Goal: Task Accomplishment & Management: Use online tool/utility

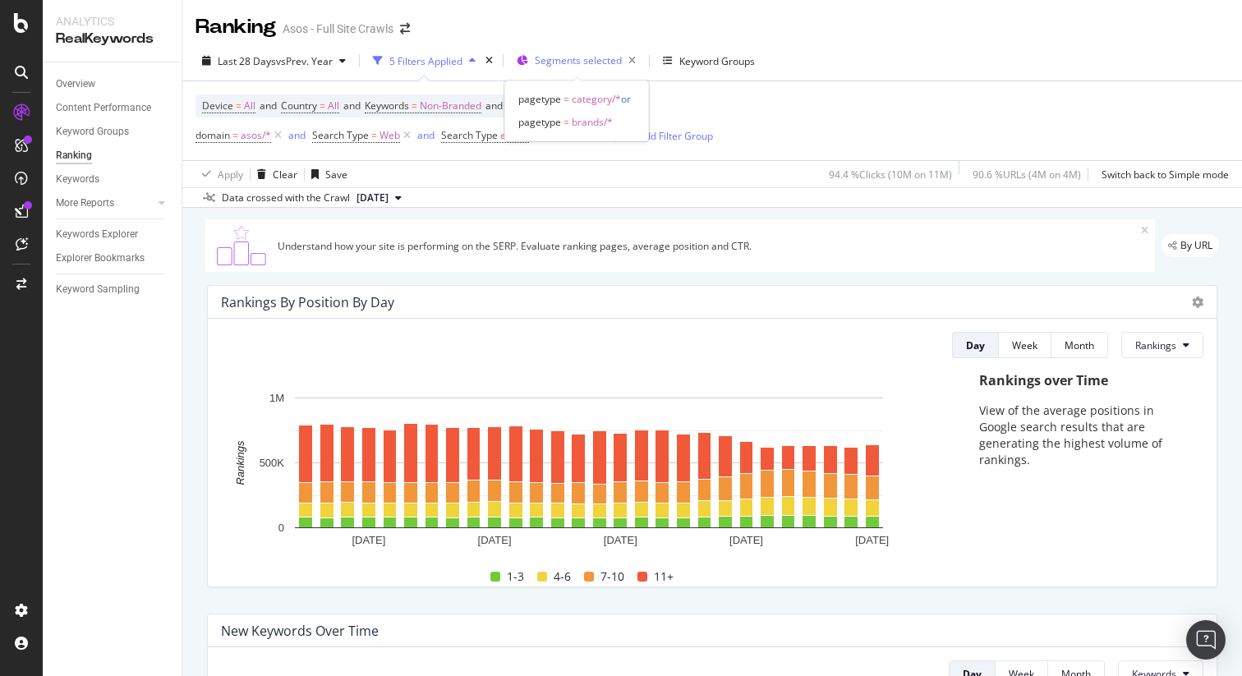
click at [557, 58] on span "Segments selected" at bounding box center [578, 60] width 87 height 14
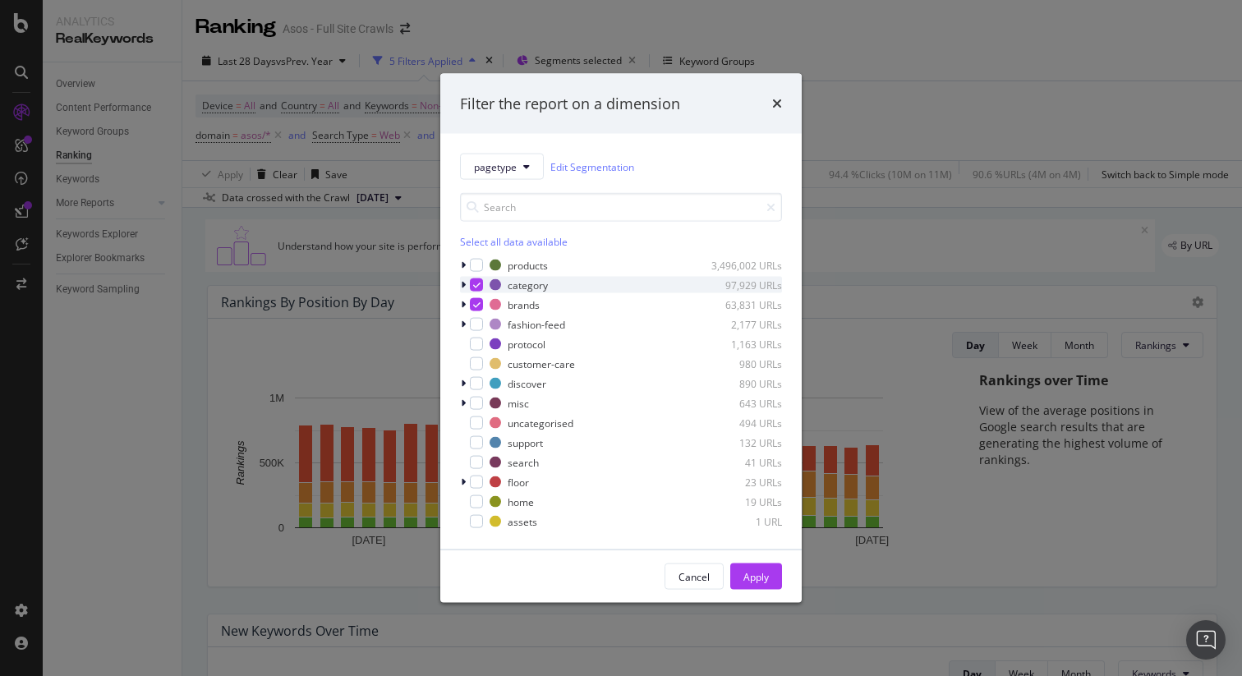
click at [468, 283] on div "modal" at bounding box center [465, 285] width 10 height 16
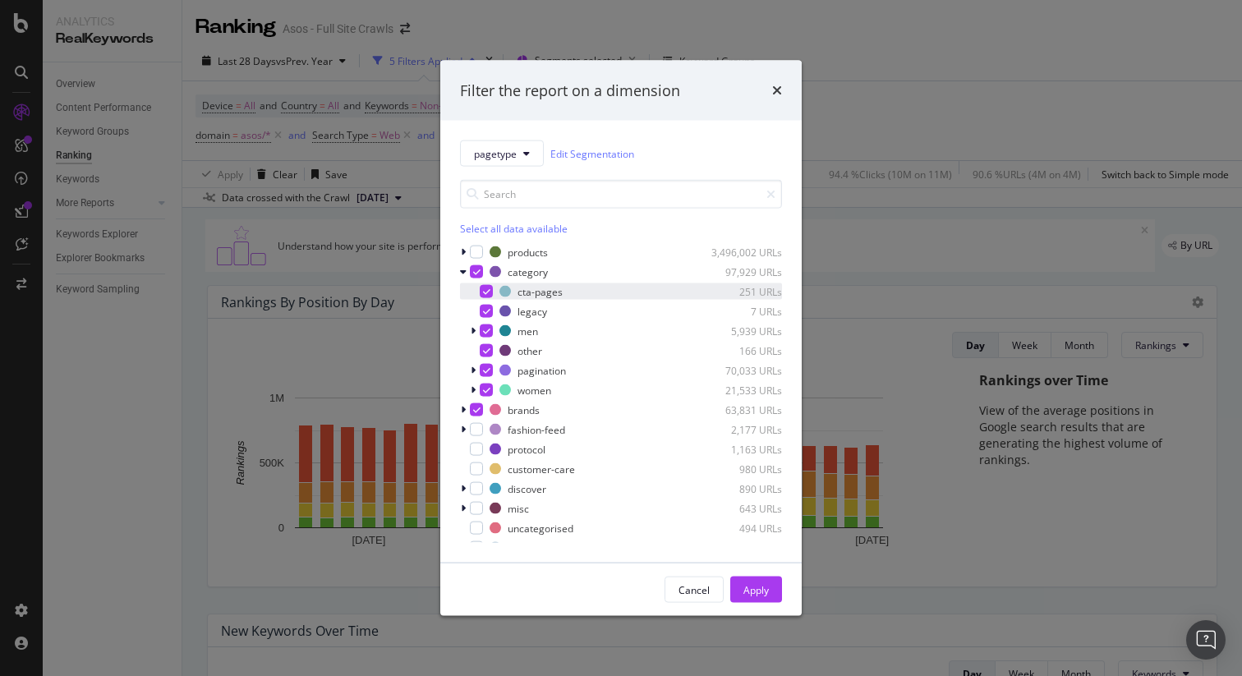
click at [491, 291] on div "modal" at bounding box center [486, 291] width 13 height 13
click at [487, 307] on icon "modal" at bounding box center [486, 311] width 7 height 8
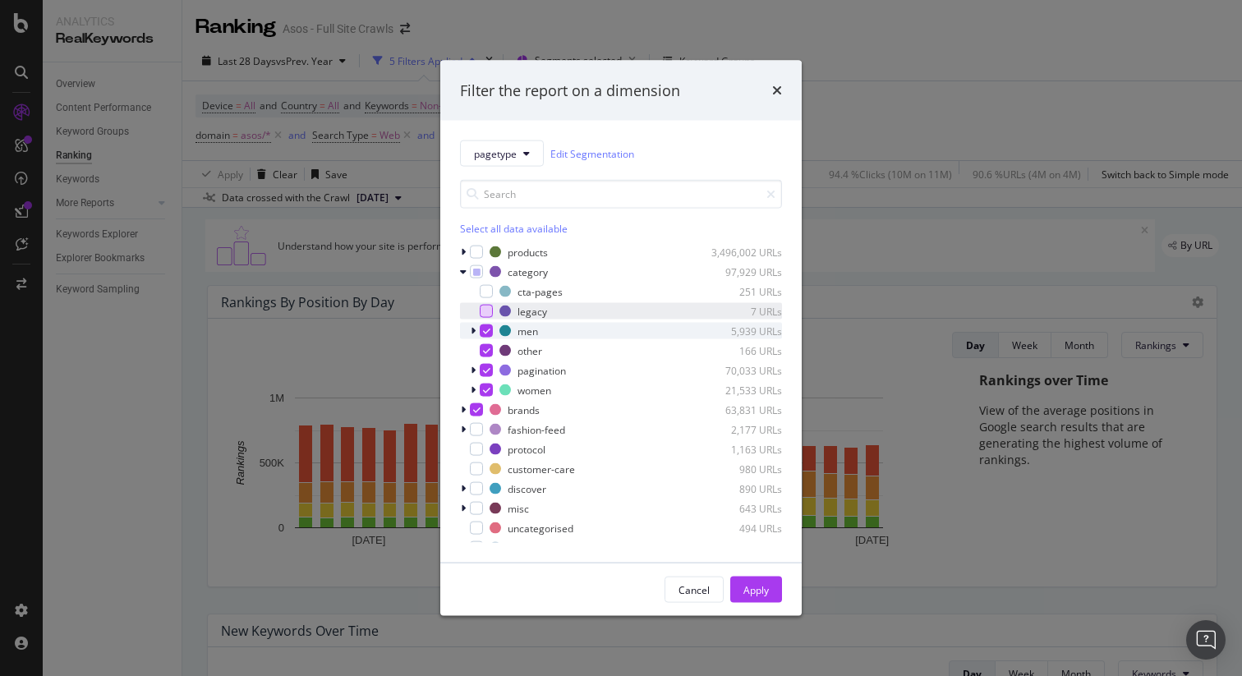
click at [473, 330] on icon "modal" at bounding box center [473, 331] width 5 height 10
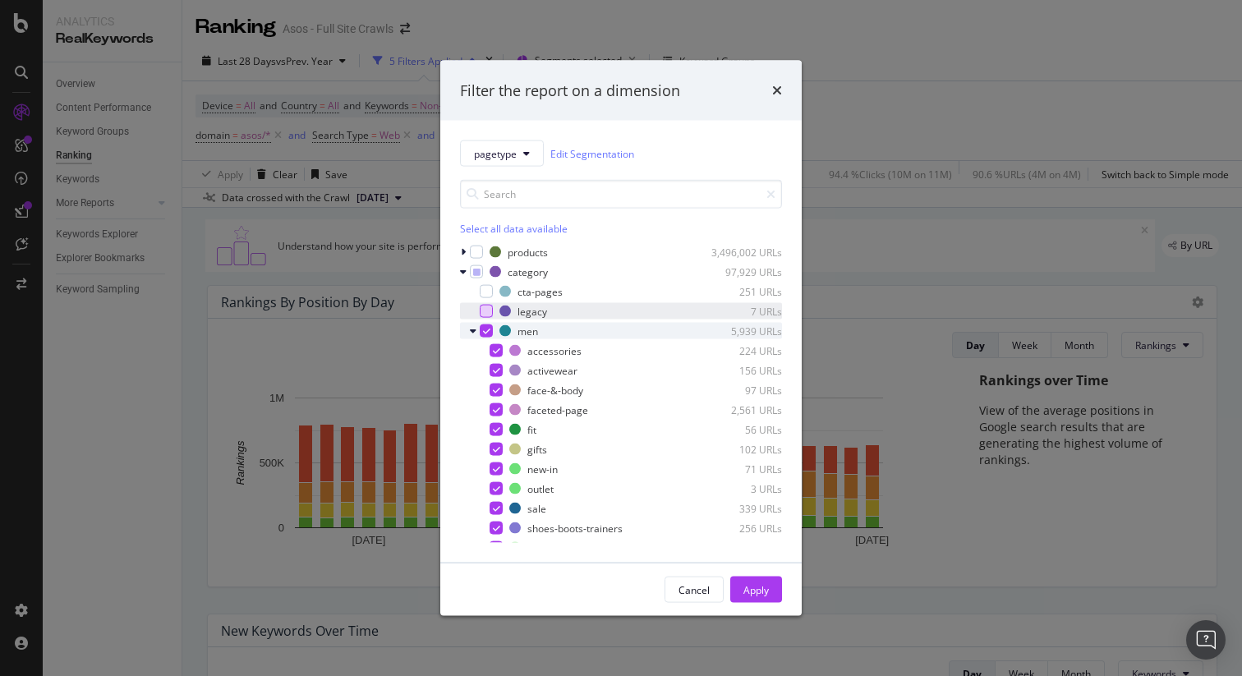
click at [484, 330] on icon "modal" at bounding box center [486, 331] width 7 height 8
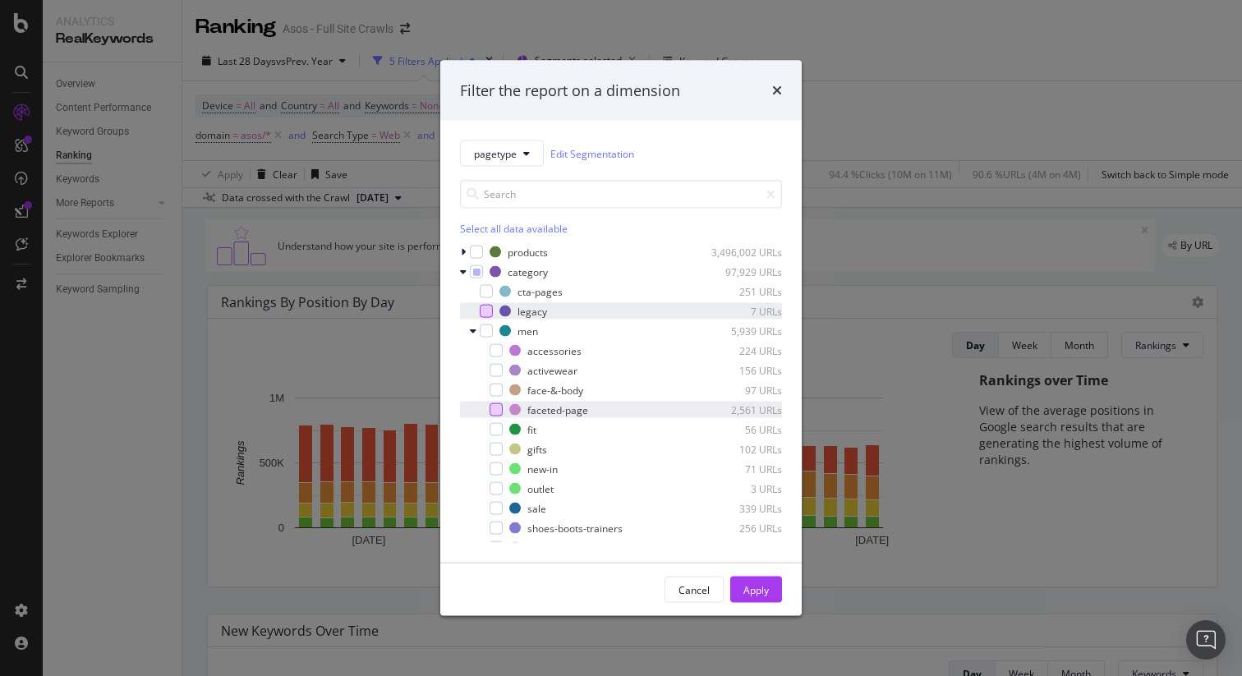
click at [495, 408] on div "modal" at bounding box center [496, 409] width 13 height 13
click at [477, 331] on div "modal" at bounding box center [475, 331] width 10 height 16
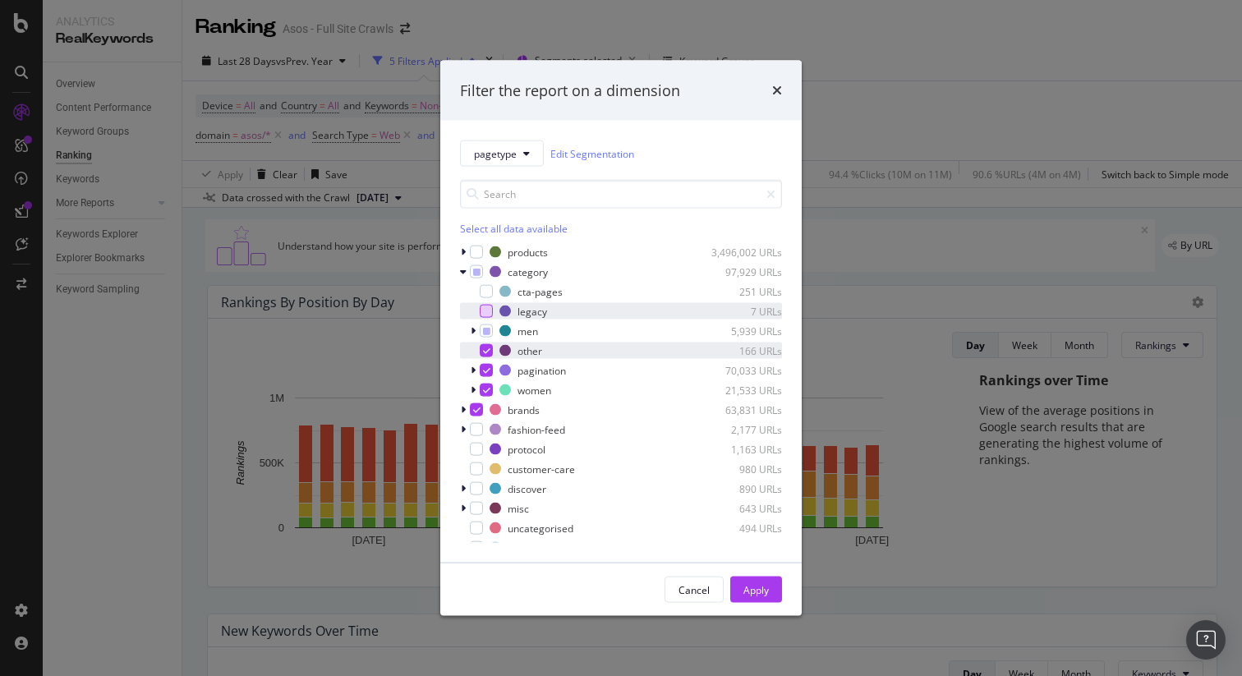
click at [490, 349] on div "modal" at bounding box center [486, 350] width 13 height 13
click at [489, 372] on icon "modal" at bounding box center [486, 370] width 7 height 8
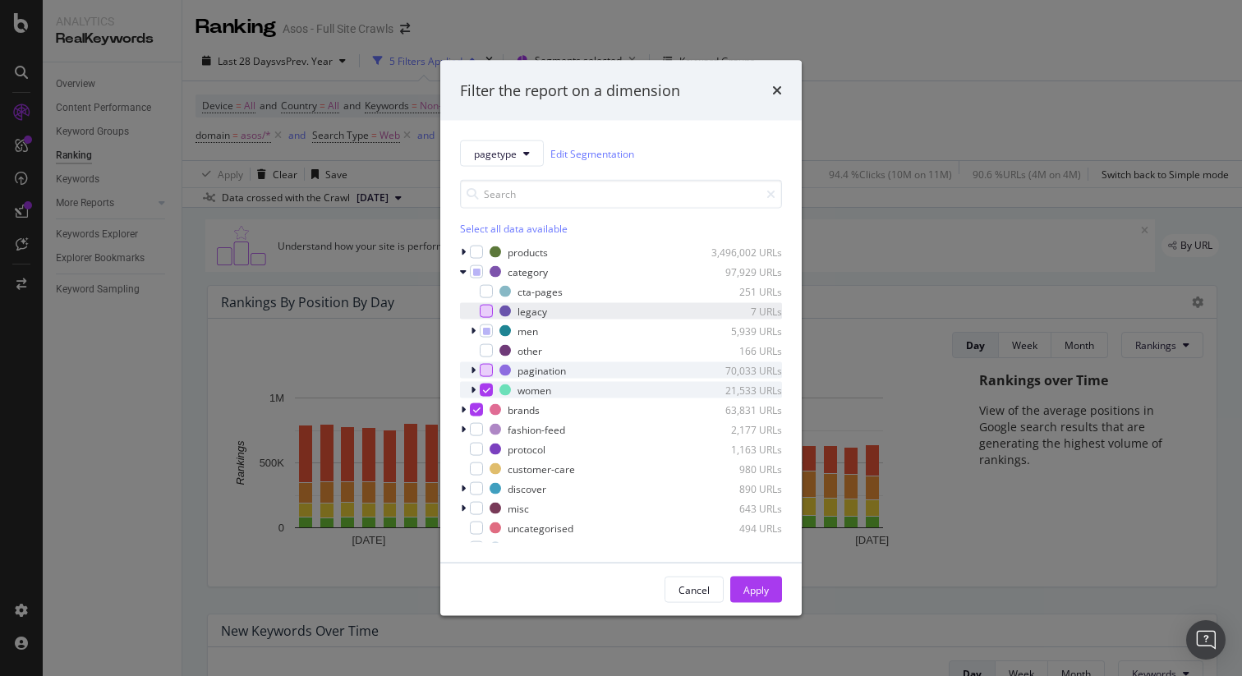
click at [475, 385] on icon "modal" at bounding box center [473, 390] width 5 height 10
click at [485, 387] on icon "modal" at bounding box center [486, 390] width 7 height 8
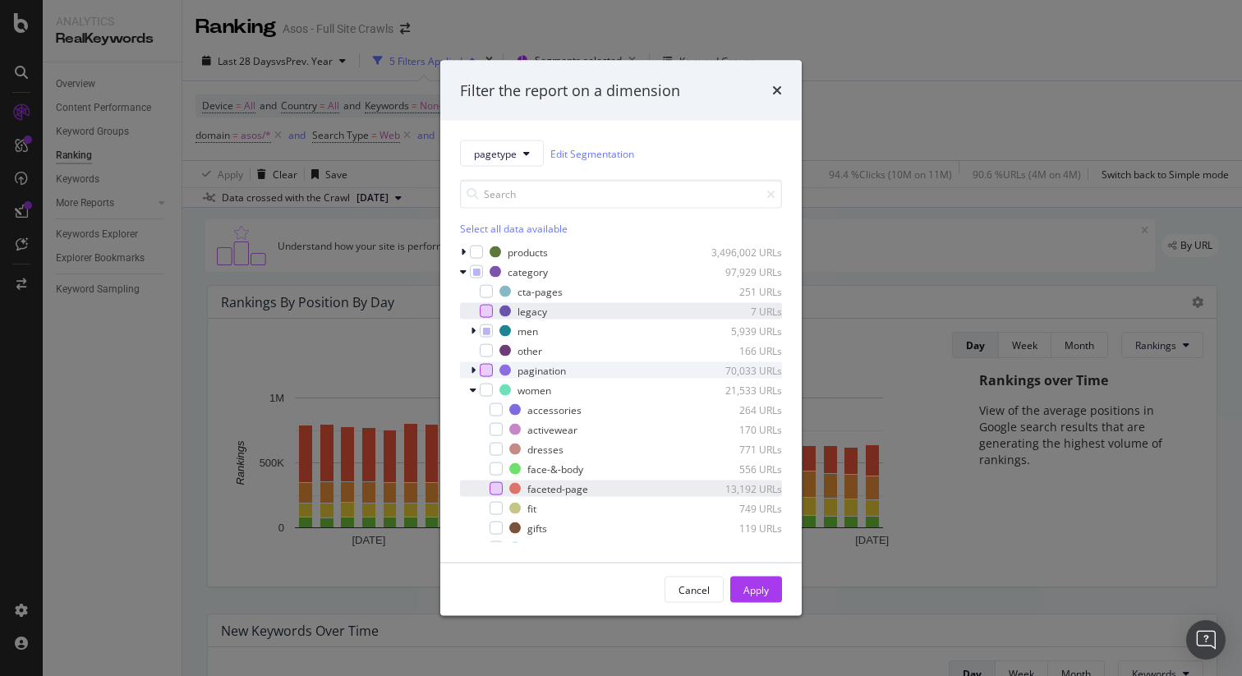
click at [498, 493] on div "modal" at bounding box center [496, 488] width 13 height 13
click at [477, 390] on div "modal" at bounding box center [475, 390] width 10 height 16
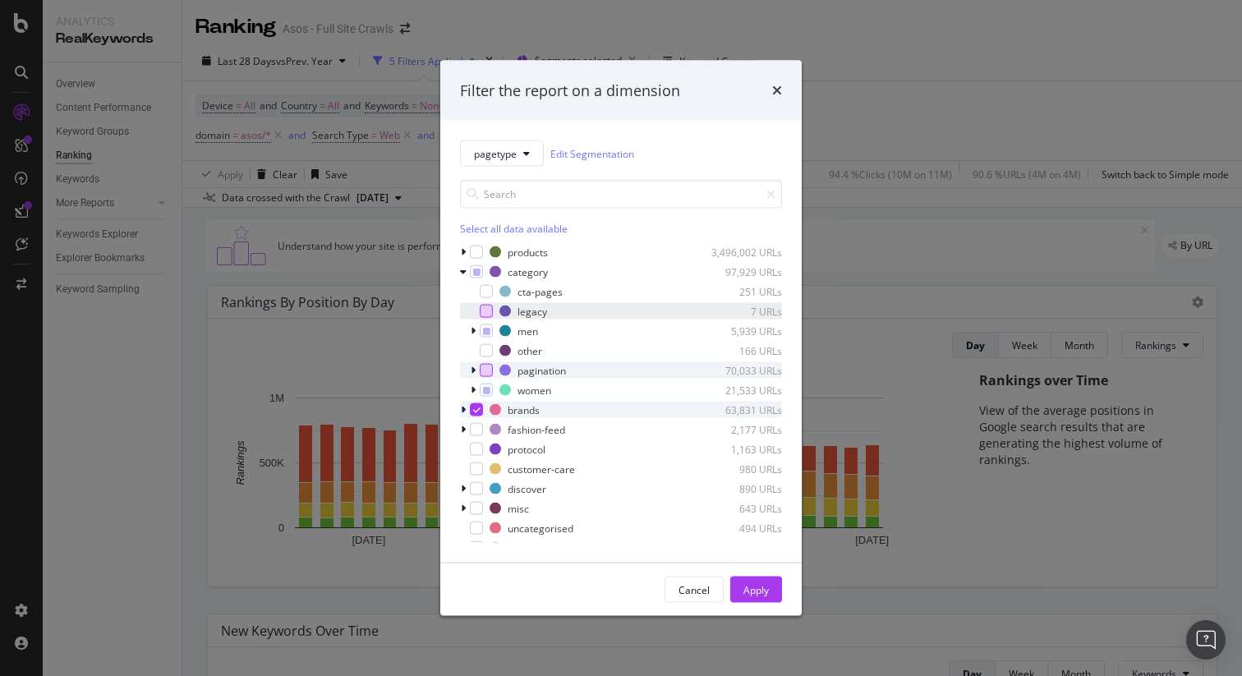
click at [463, 413] on icon "modal" at bounding box center [463, 410] width 5 height 10
click at [475, 411] on icon "modal" at bounding box center [476, 410] width 7 height 8
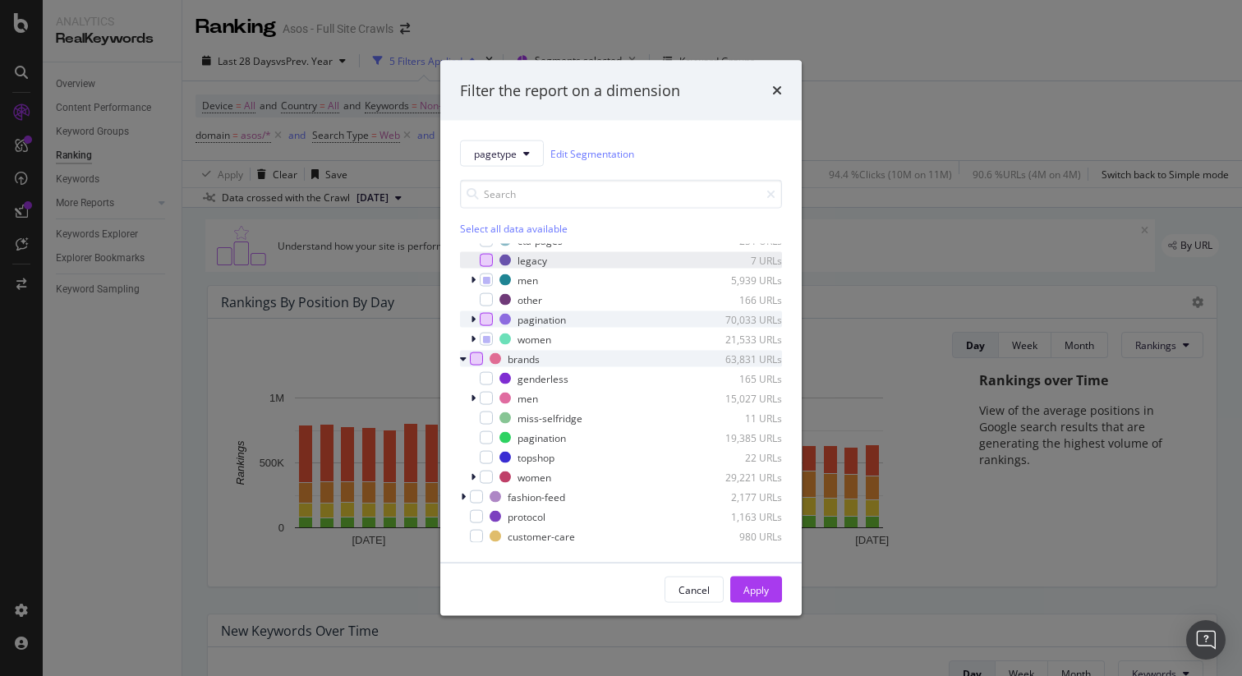
scroll to position [54, 0]
click at [477, 396] on div "modal" at bounding box center [475, 395] width 10 height 16
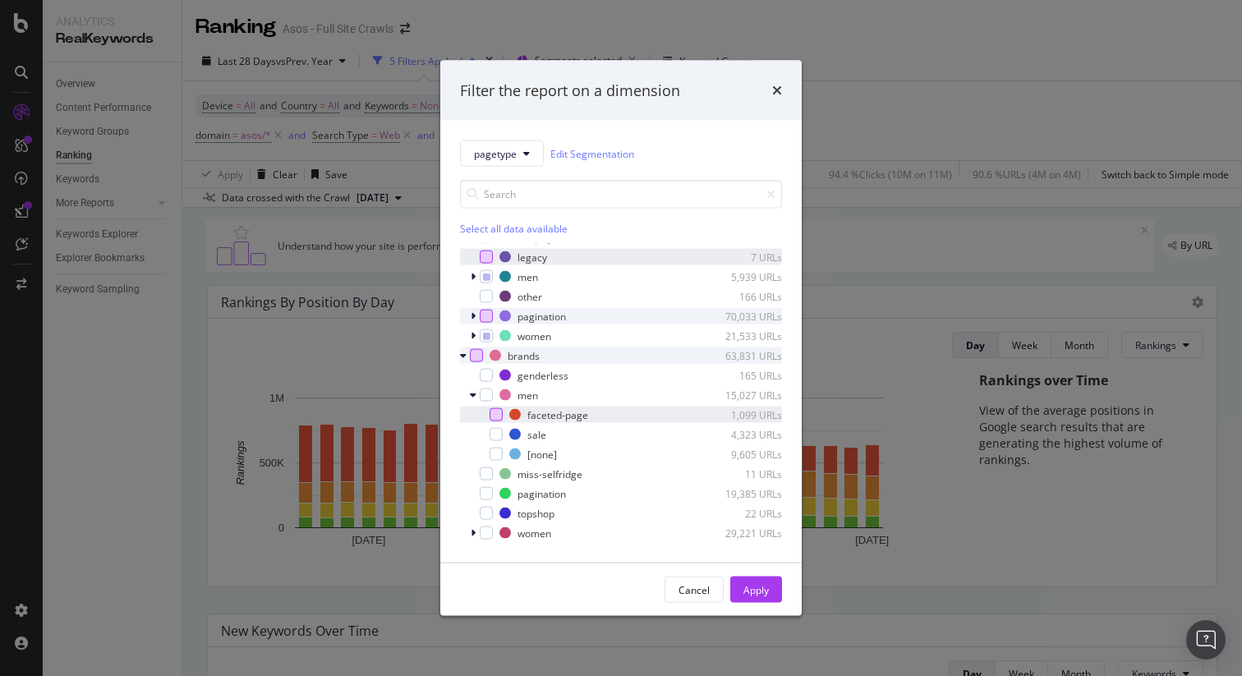
click at [495, 412] on div "modal" at bounding box center [496, 414] width 13 height 13
click at [476, 396] on icon "modal" at bounding box center [473, 395] width 7 height 10
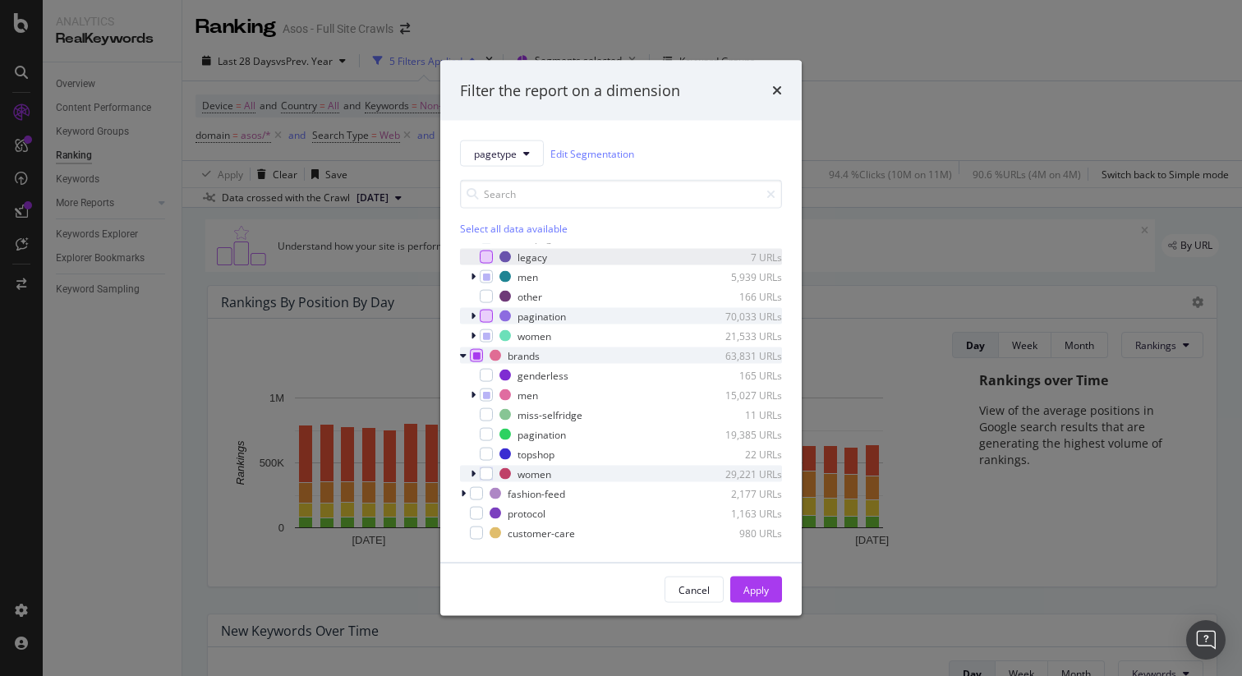
click at [471, 475] on icon "modal" at bounding box center [473, 474] width 5 height 10
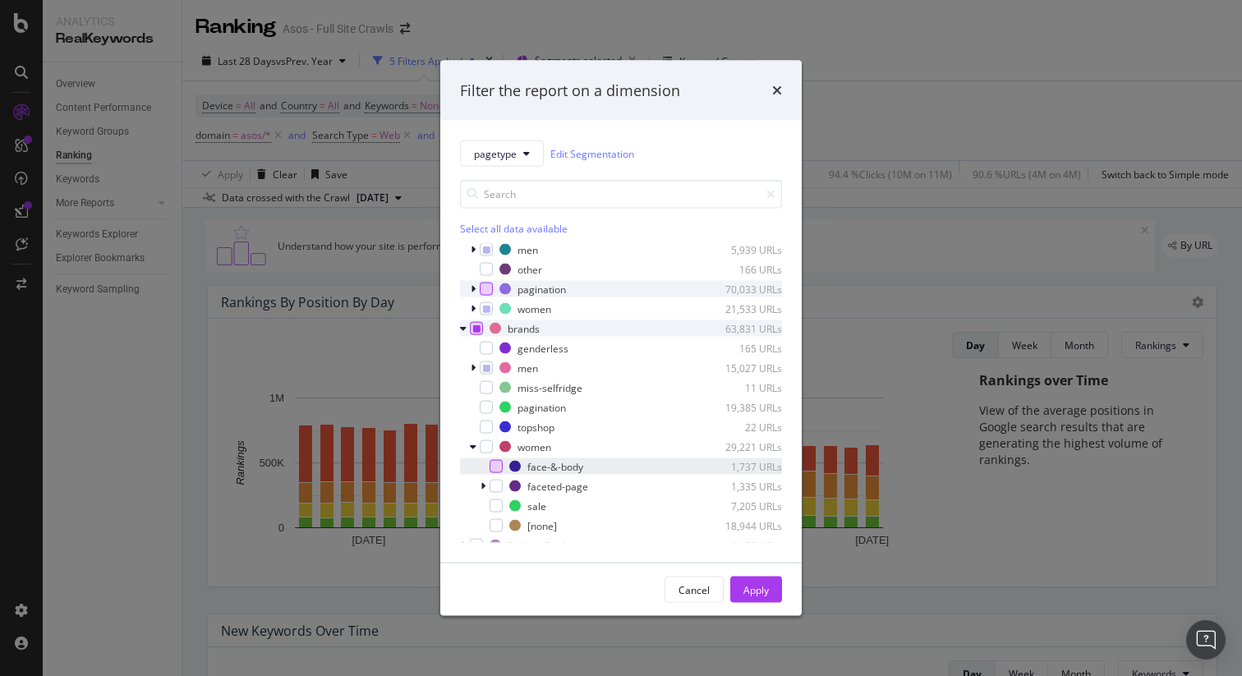
scroll to position [82, 0]
click at [496, 486] on div "modal" at bounding box center [496, 485] width 13 height 13
click at [483, 482] on icon "modal" at bounding box center [483, 486] width 5 height 10
click at [483, 482] on icon "modal" at bounding box center [483, 486] width 7 height 10
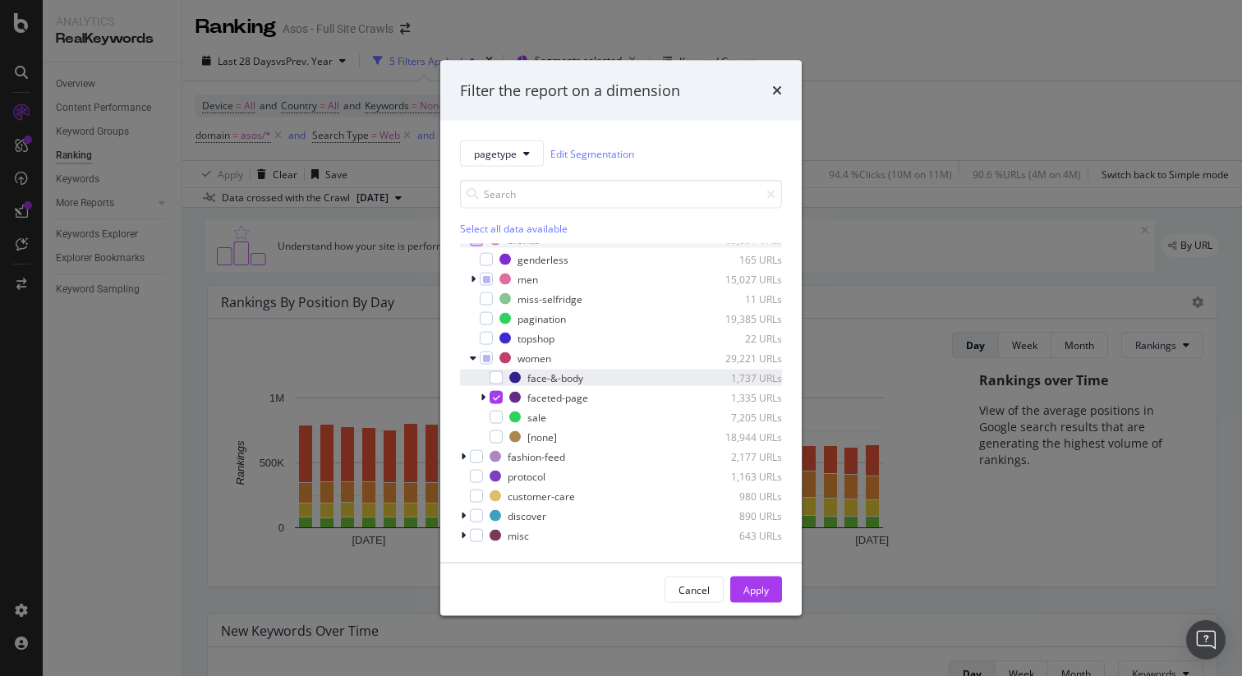
scroll to position [172, 0]
click at [755, 578] on div "Apply" at bounding box center [756, 590] width 25 height 25
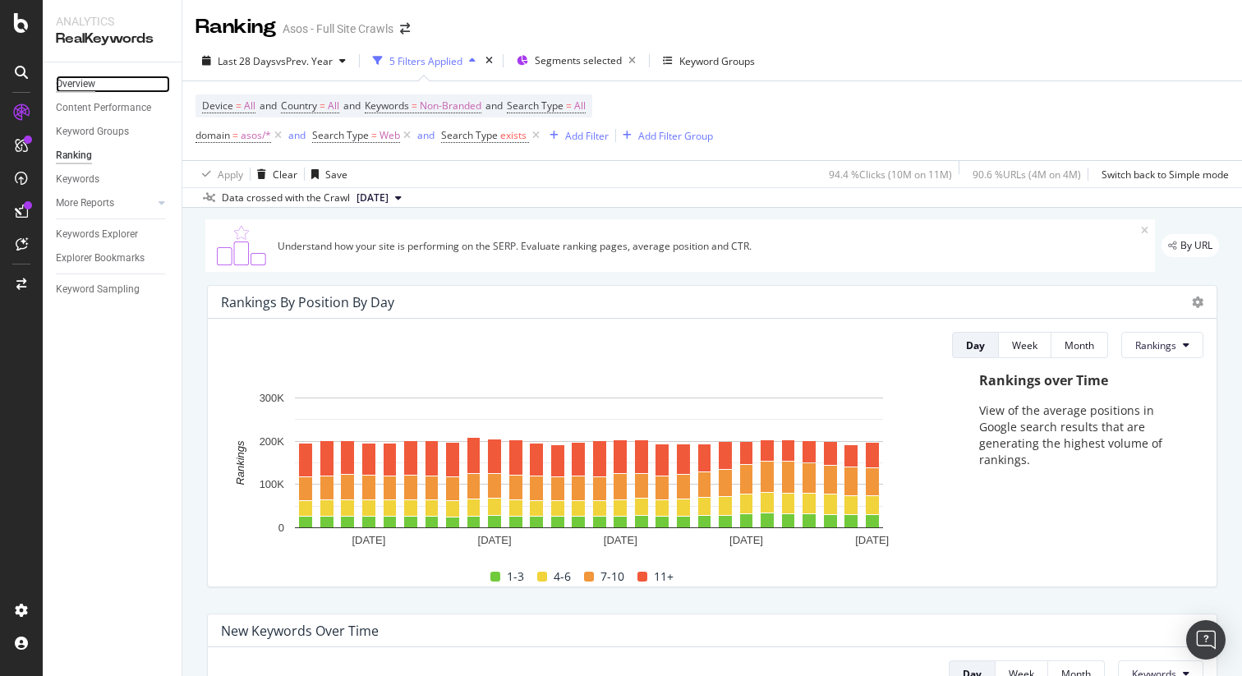
click at [64, 84] on div "Overview" at bounding box center [75, 84] width 39 height 17
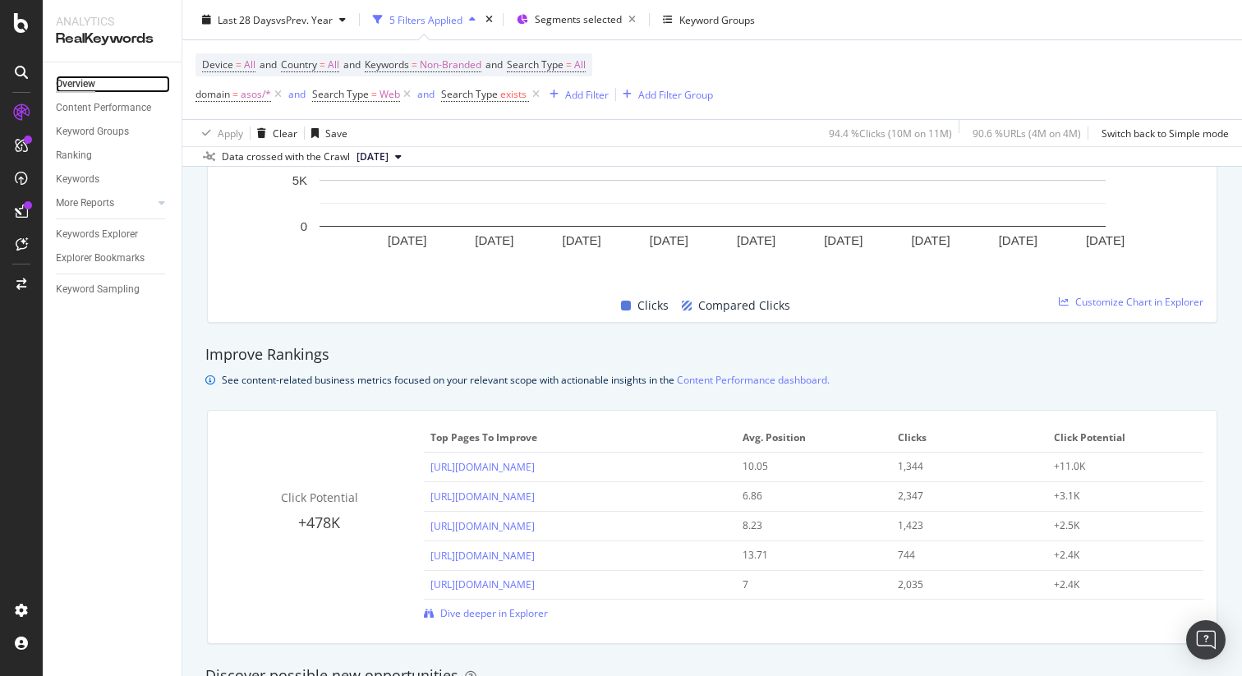
scroll to position [945, 0]
